Goal: Information Seeking & Learning: Learn about a topic

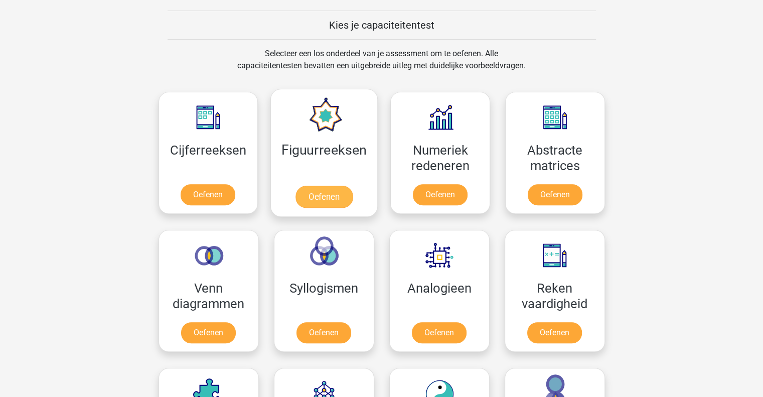
scroll to position [379, 0]
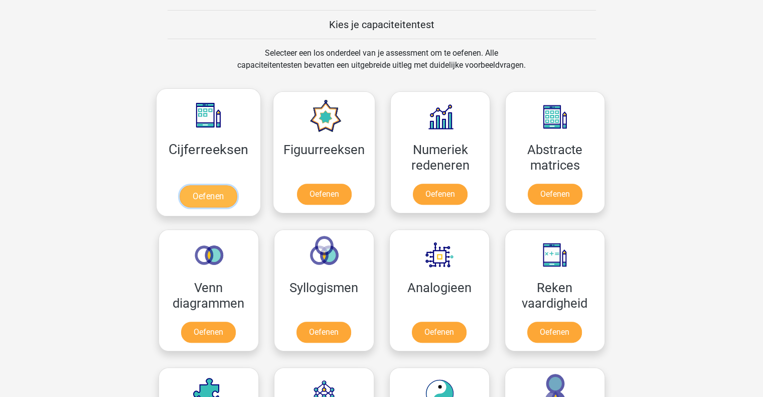
click at [222, 185] on link "Oefenen" at bounding box center [208, 196] width 57 height 22
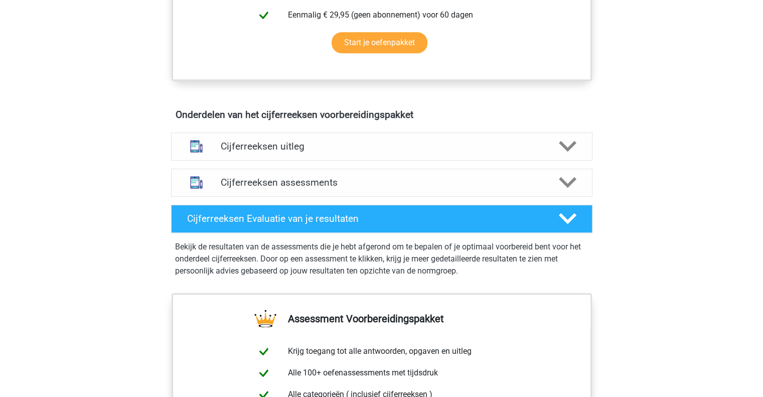
scroll to position [510, 0]
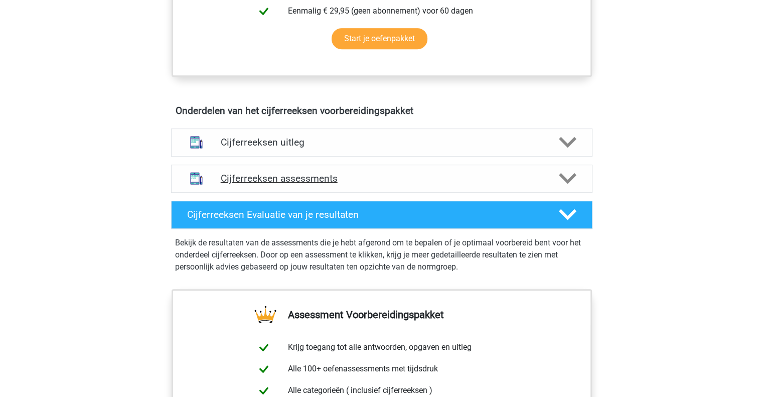
click at [555, 186] on div at bounding box center [567, 179] width 34 height 18
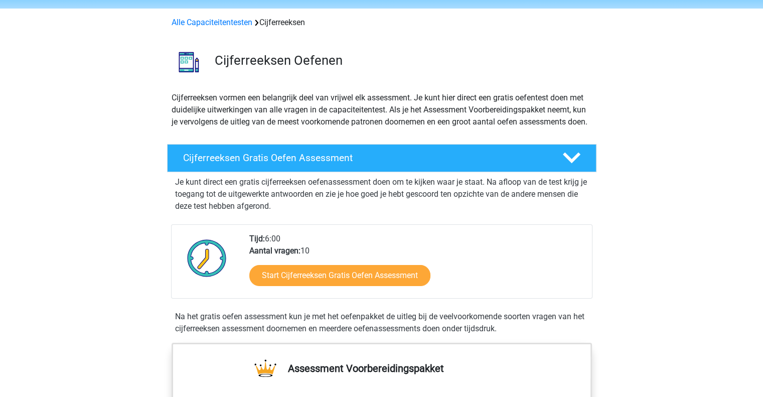
scroll to position [0, 0]
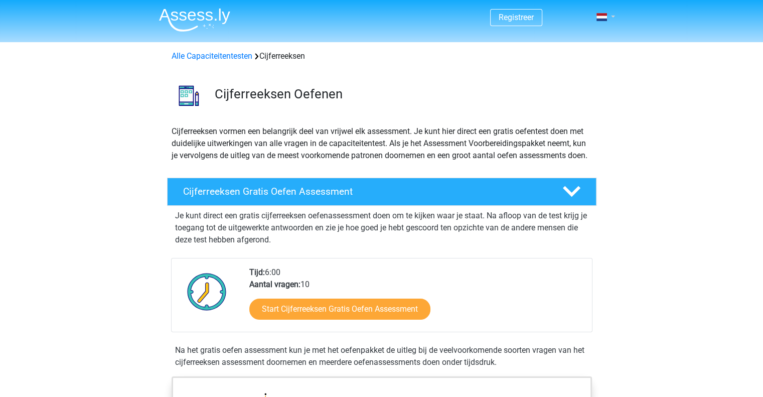
click at [607, 22] on link at bounding box center [602, 17] width 20 height 12
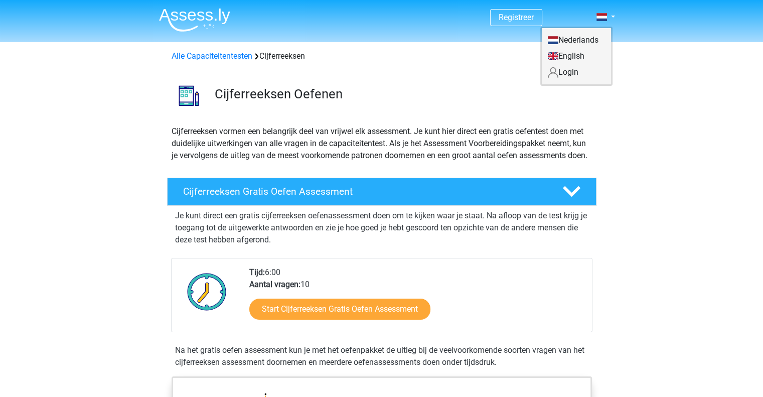
click at [574, 76] on link "Login" at bounding box center [576, 72] width 69 height 16
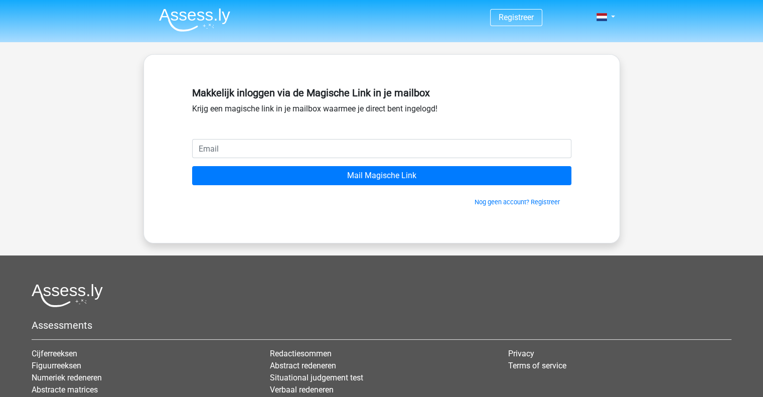
click at [443, 146] on input "email" at bounding box center [381, 148] width 379 height 19
type input "[EMAIL_ADDRESS][DOMAIN_NAME]"
click at [192, 166] on input "Mail Magische Link" at bounding box center [381, 175] width 379 height 19
